Goal: Transaction & Acquisition: Purchase product/service

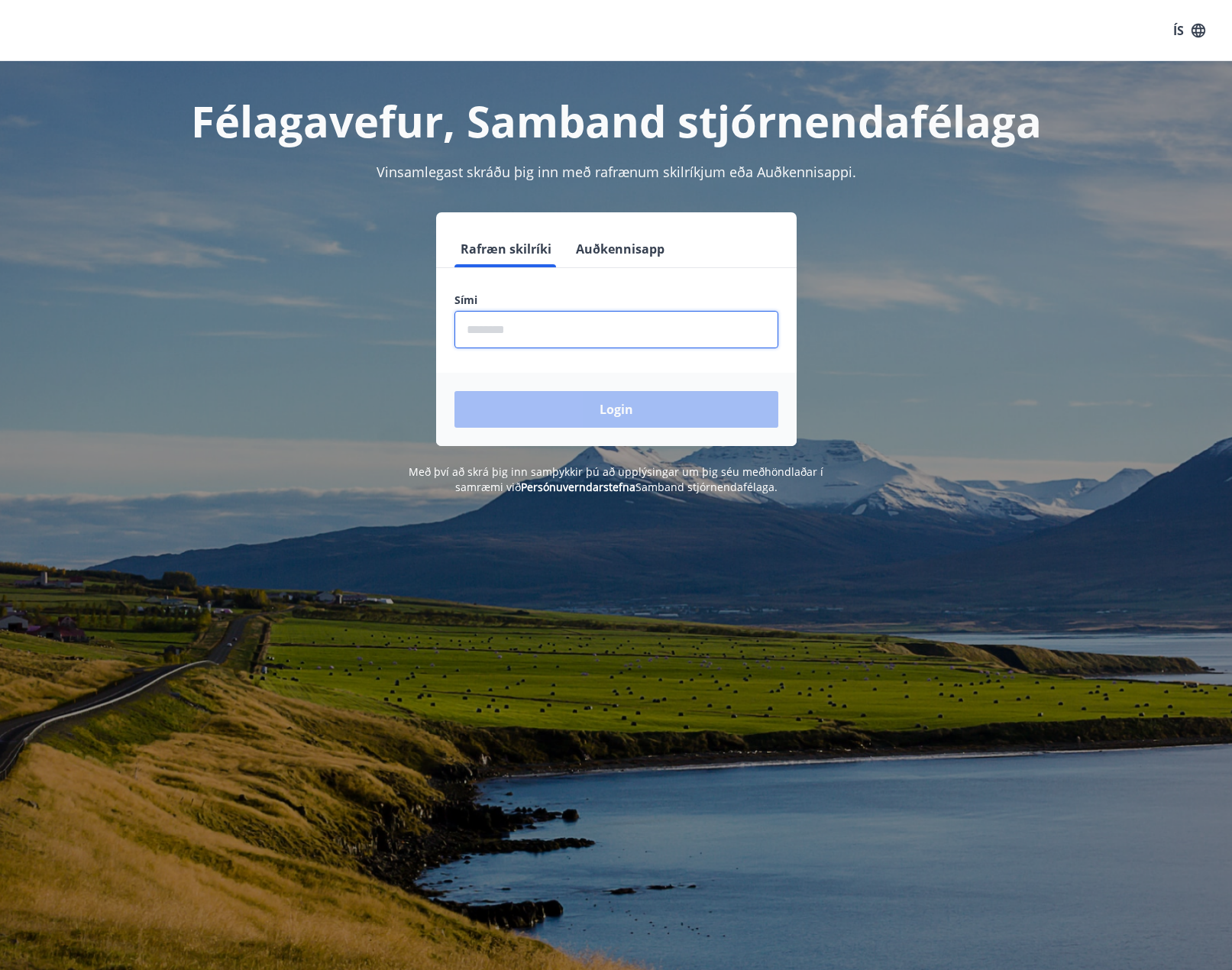
click at [621, 324] on input "phone" at bounding box center [616, 329] width 323 height 37
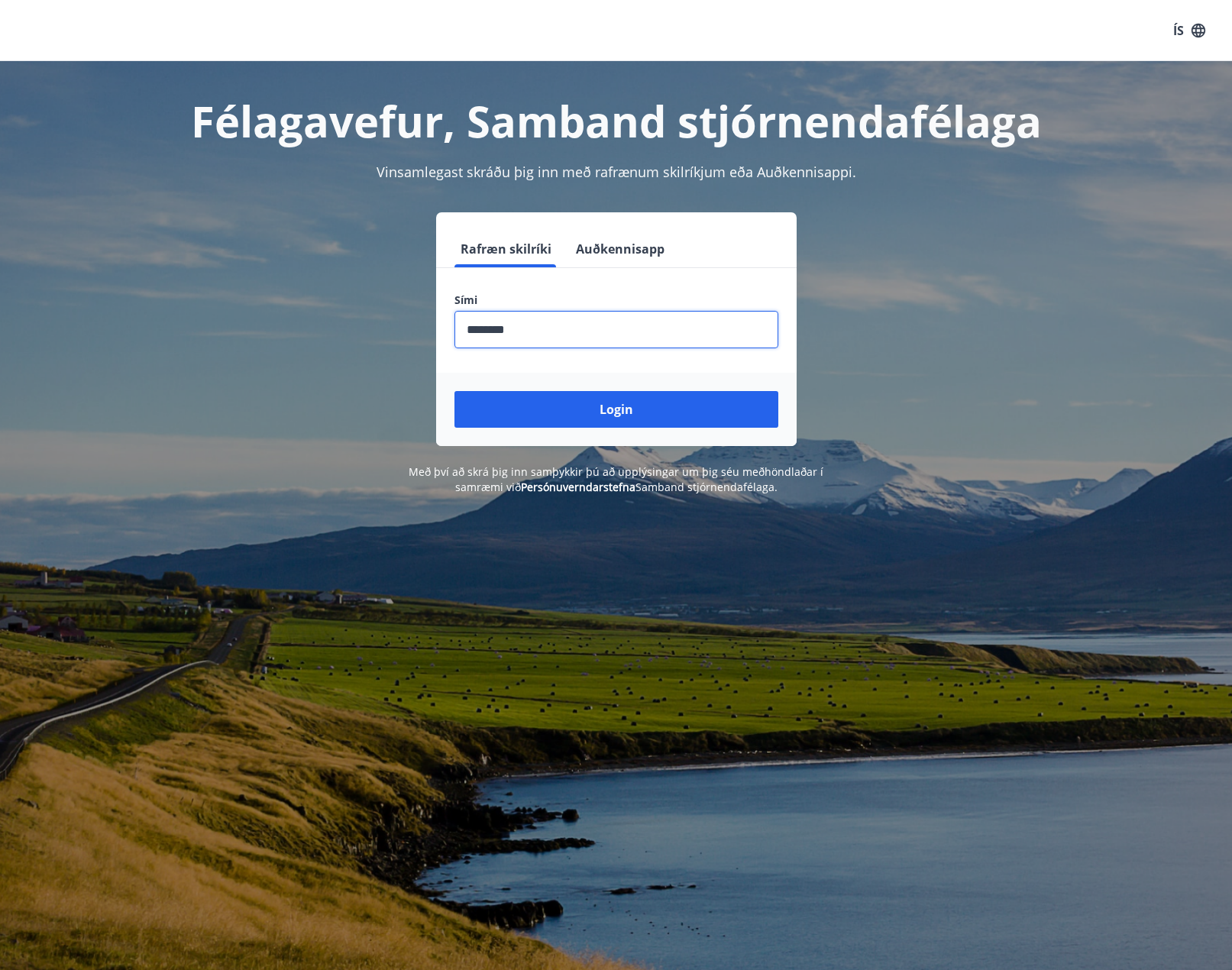
type input "********"
click at [454, 391] on button "Login" at bounding box center [616, 409] width 323 height 36
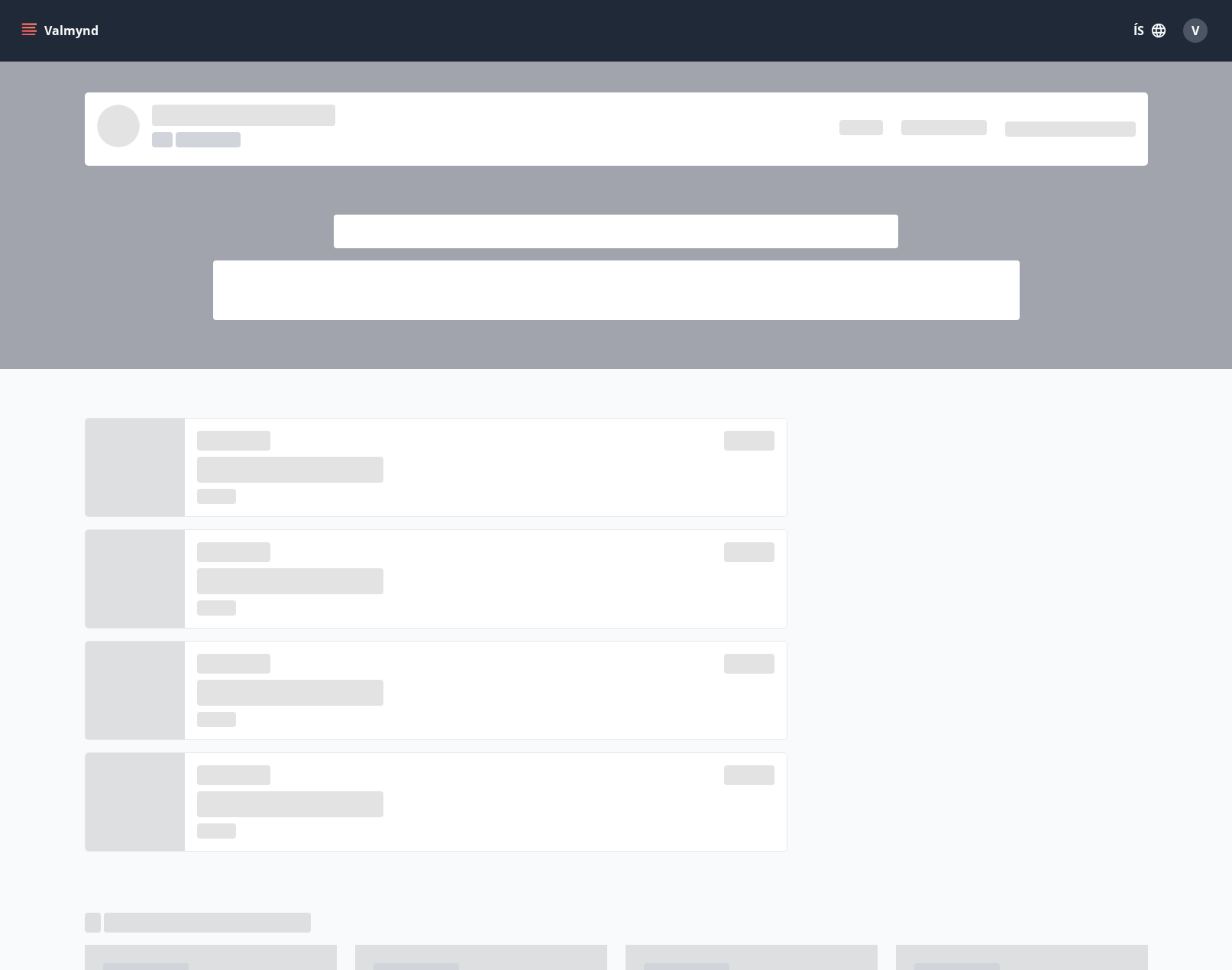
click at [1131, 309] on div at bounding box center [616, 215] width 1232 height 307
click at [31, 28] on icon "menu" at bounding box center [29, 28] width 13 height 2
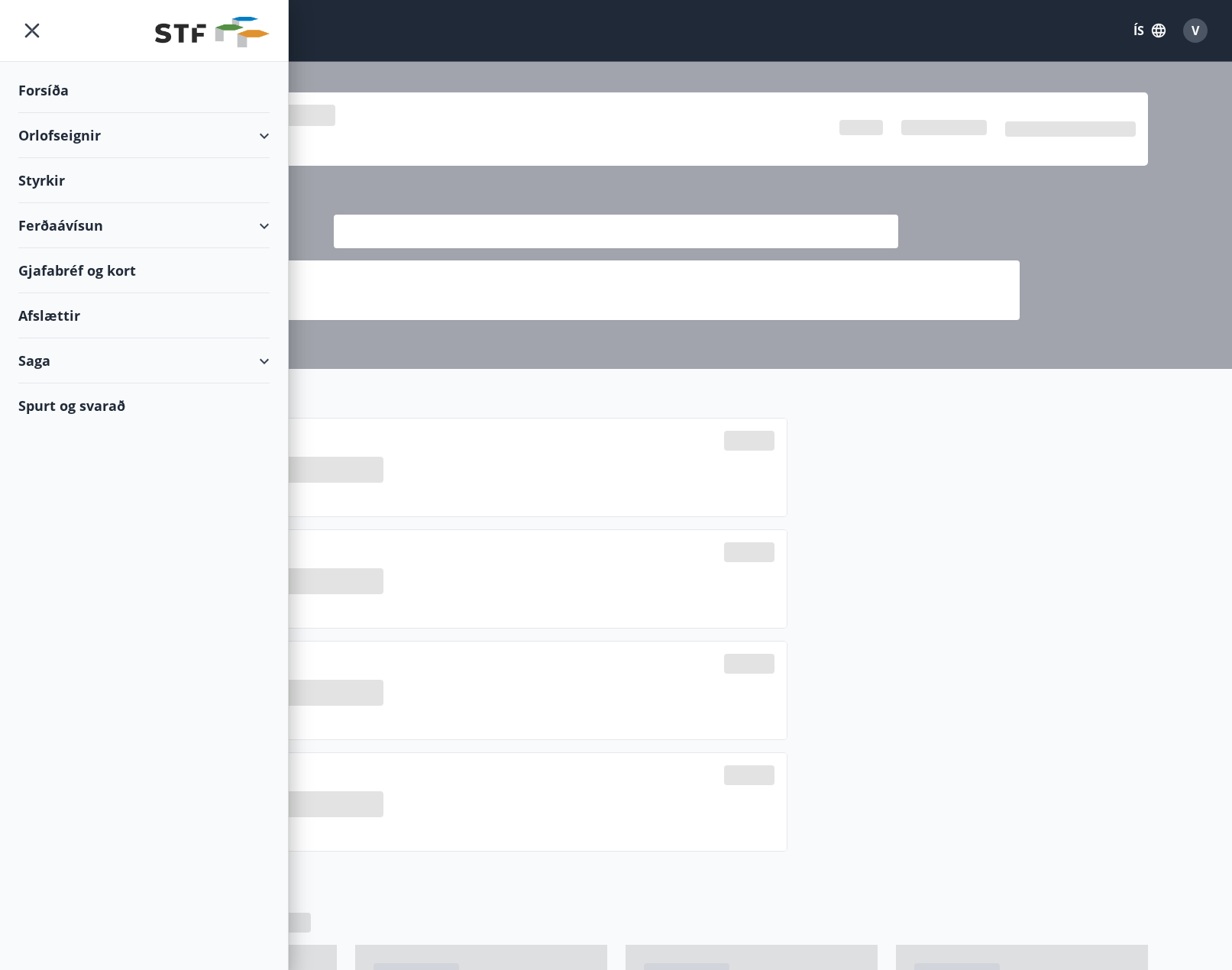
click at [479, 74] on div at bounding box center [616, 215] width 1232 height 307
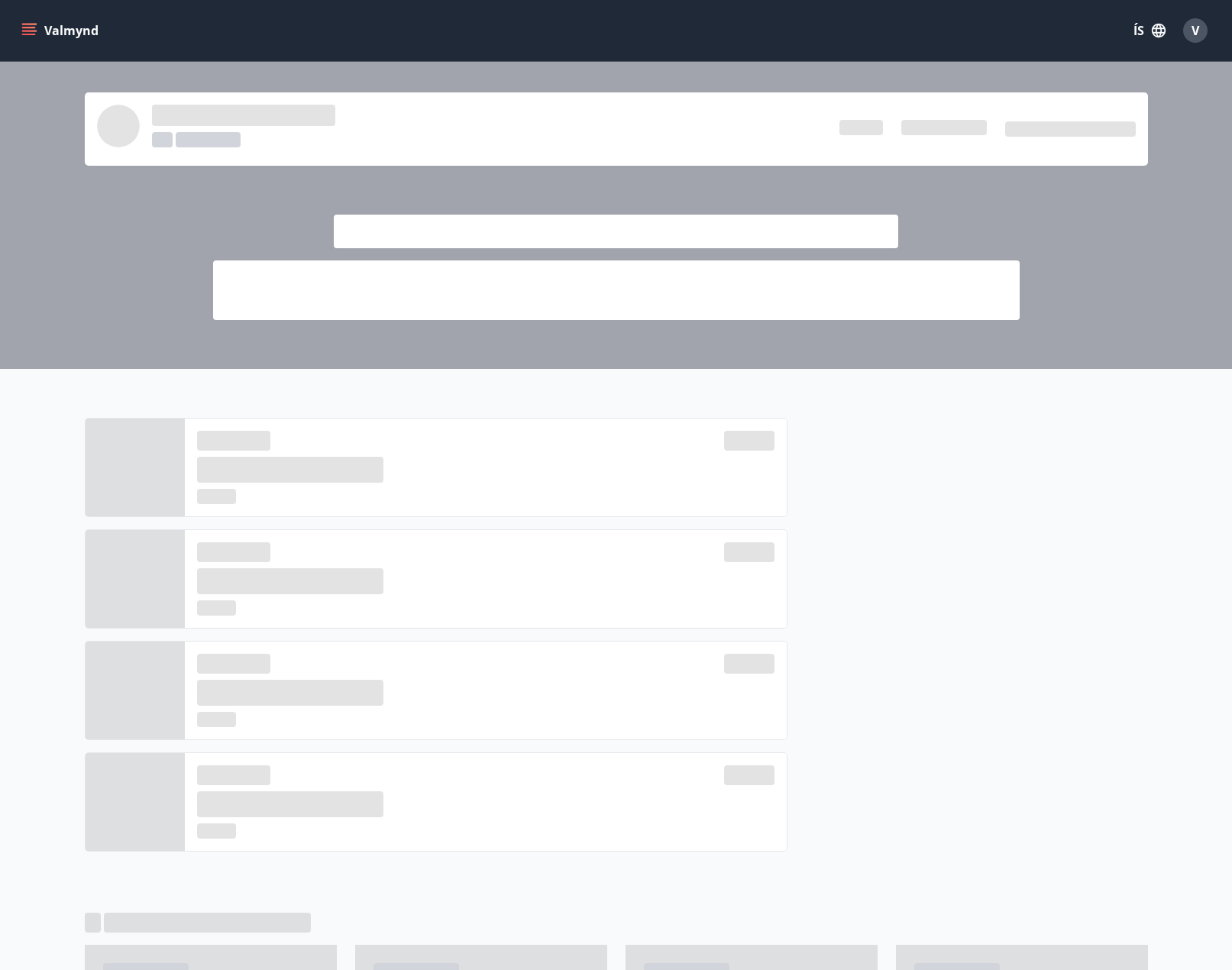
drag, startPoint x: 1224, startPoint y: 109, endPoint x: 1193, endPoint y: 68, distance: 51.4
click at [1220, 105] on div at bounding box center [616, 215] width 1232 height 307
click at [1192, 29] on span "V" at bounding box center [1196, 30] width 8 height 17
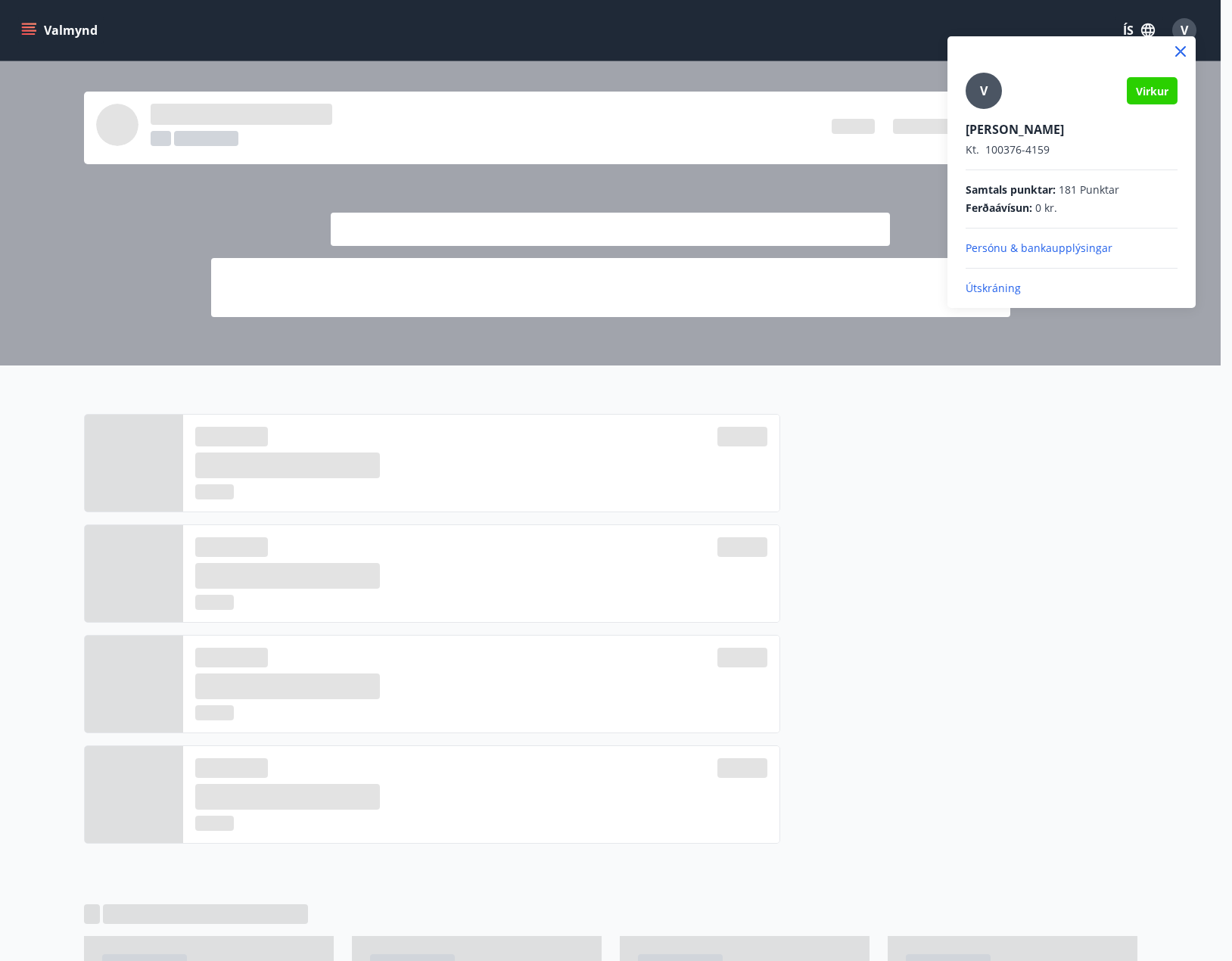
click at [119, 244] on div at bounding box center [616, 480] width 1232 height 961
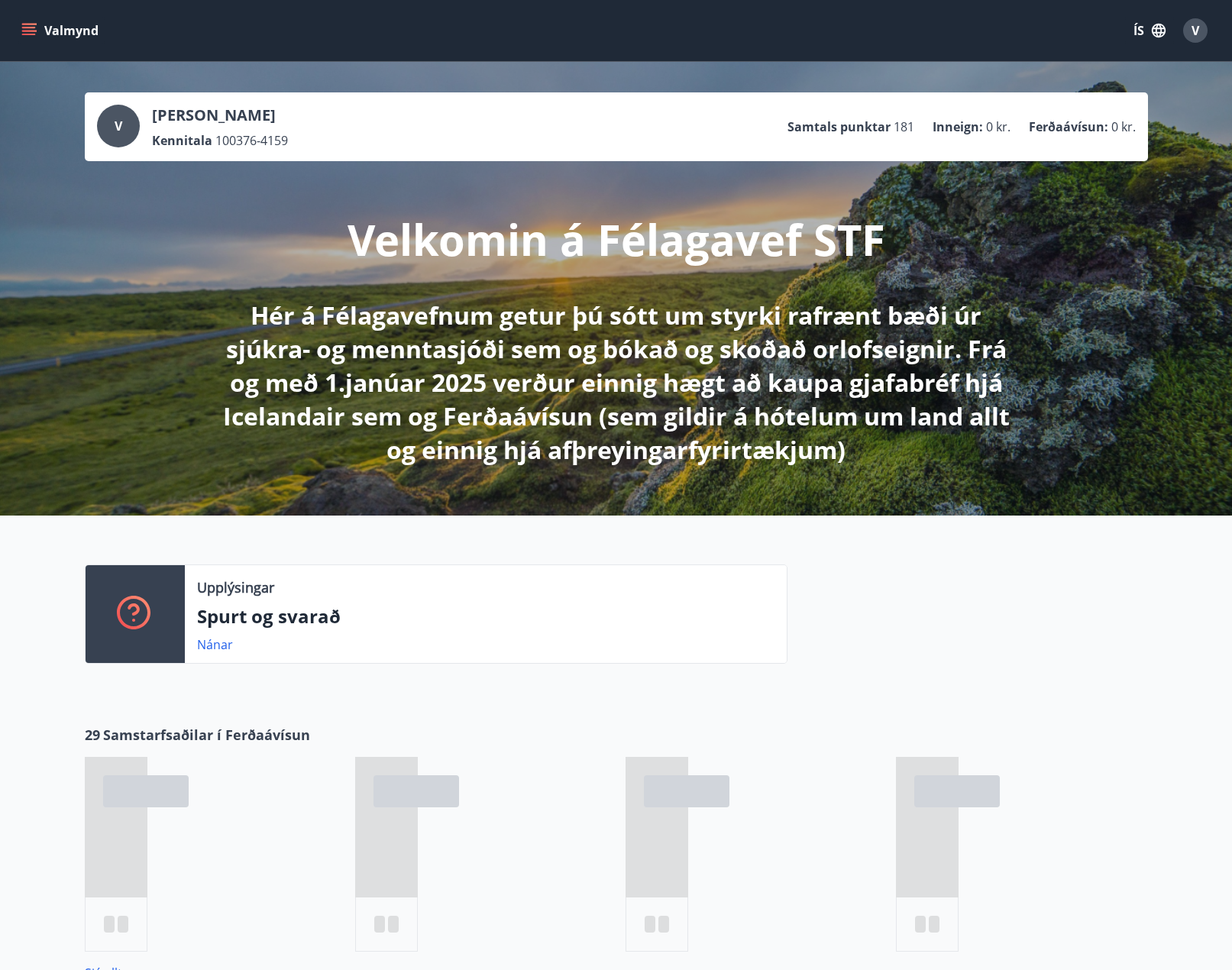
click at [22, 25] on icon "menu" at bounding box center [30, 25] width 17 height 2
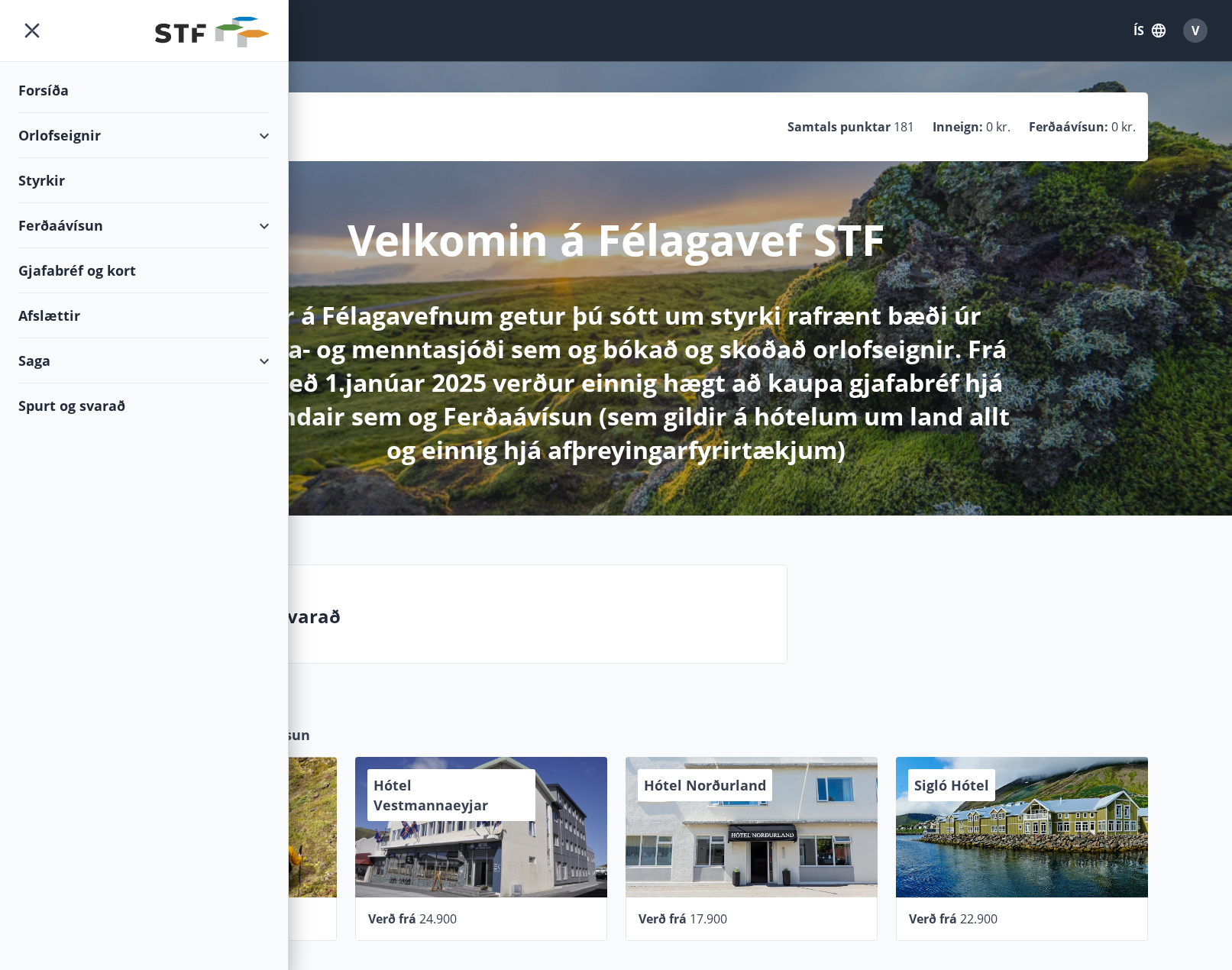
click at [265, 220] on div "Ferðaávísun" at bounding box center [143, 225] width 251 height 45
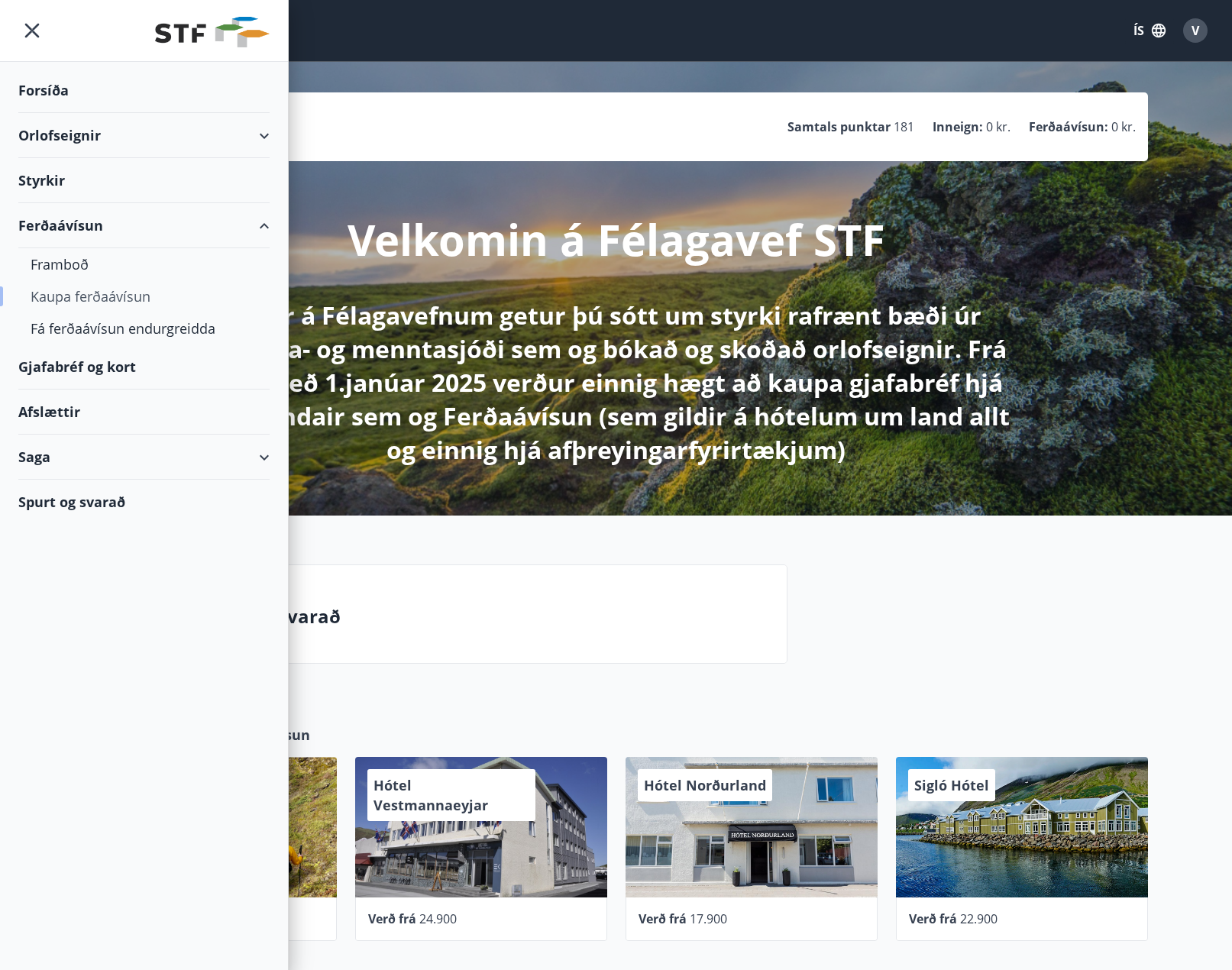
click at [87, 299] on div "Kaupa ferðaávísun" at bounding box center [144, 297] width 227 height 32
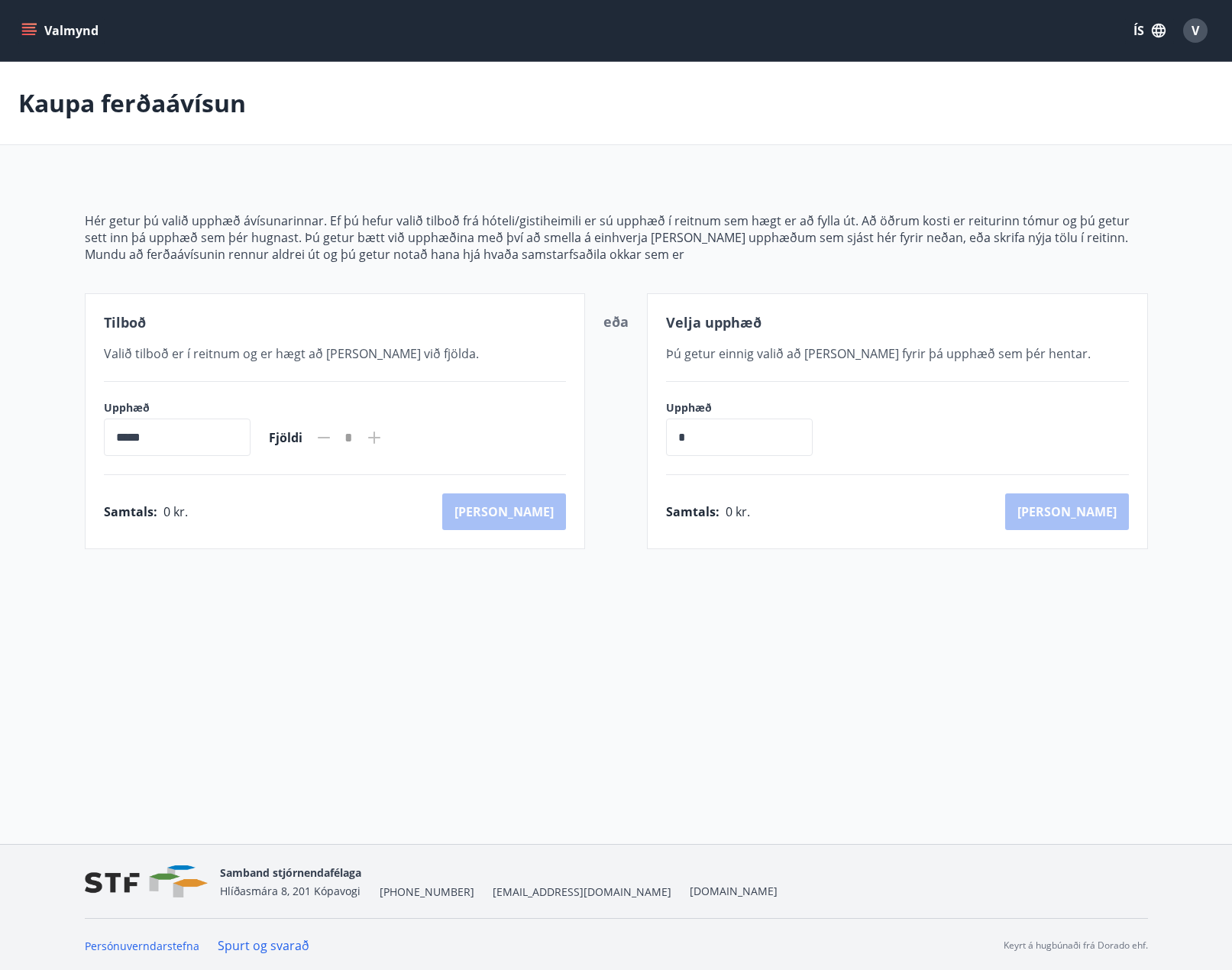
click at [91, 171] on main "[PERSON_NAME] ferðaávísun Hér getur þú valið upphæð ávísunarinnar. Ef þú hefur …" at bounding box center [616, 305] width 1232 height 488
click at [178, 437] on input "*****" at bounding box center [177, 437] width 147 height 37
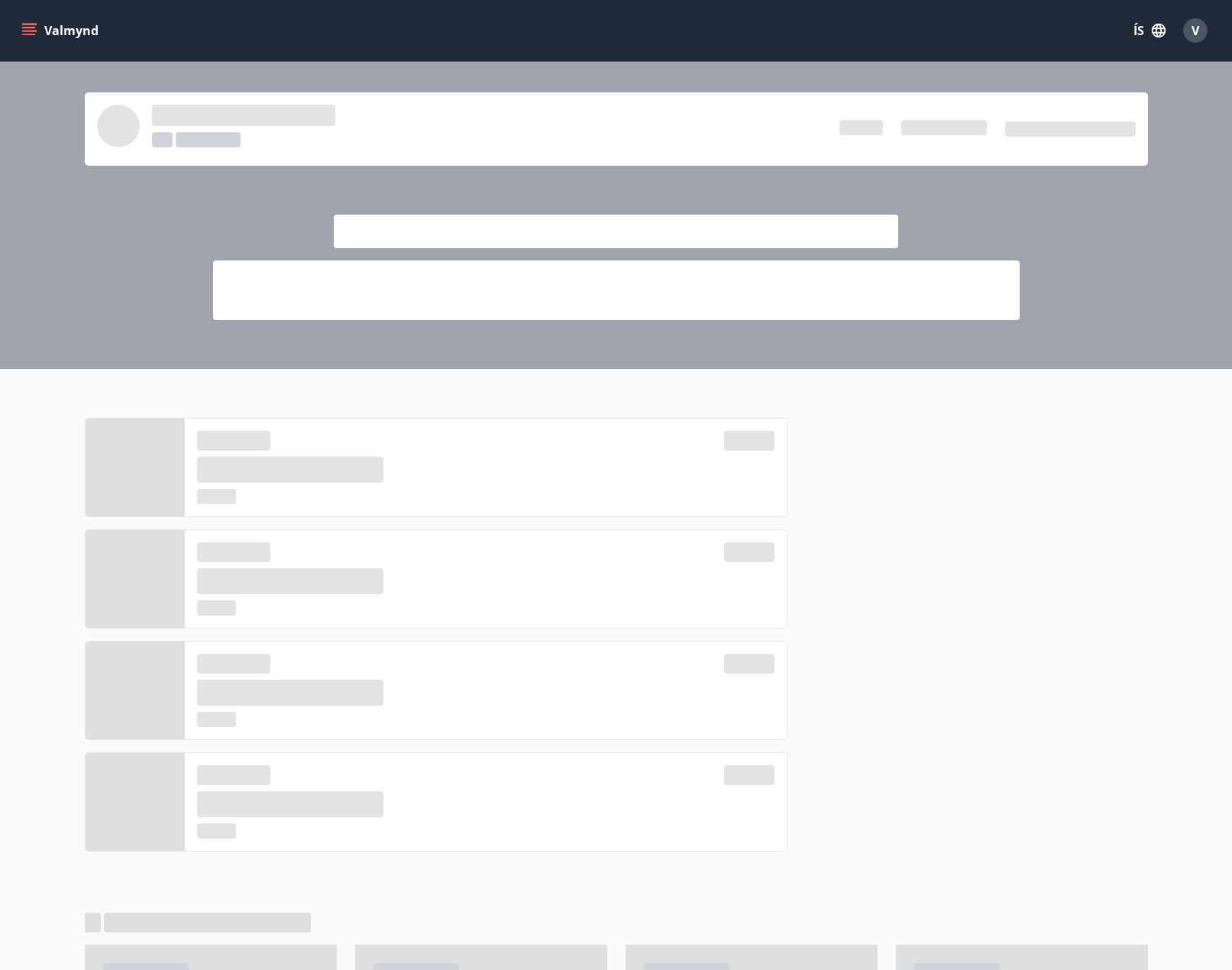
click at [25, 28] on icon "menu" at bounding box center [29, 28] width 13 height 2
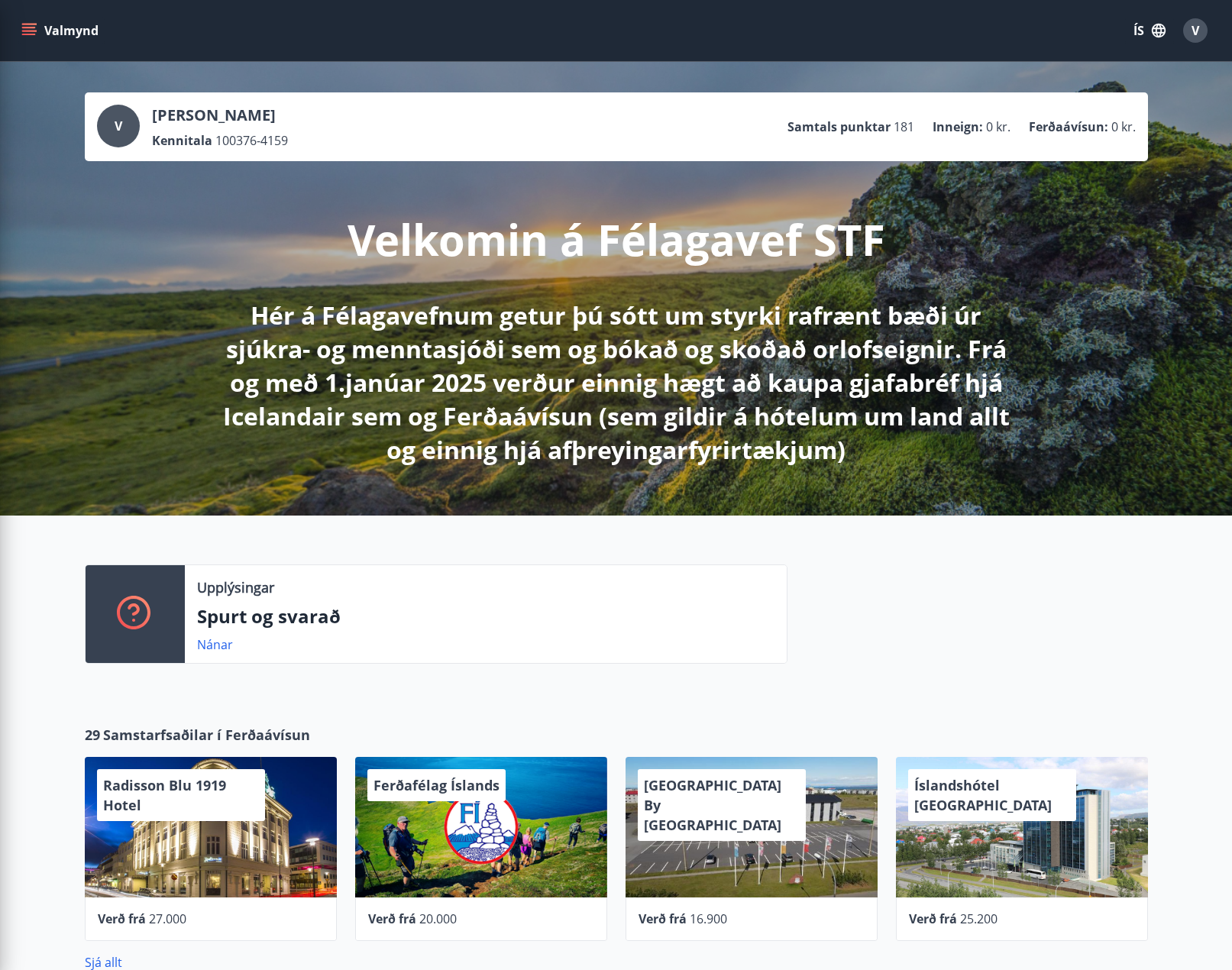
click at [945, 618] on div at bounding box center [967, 620] width 361 height 112
